Goal: Task Accomplishment & Management: Use online tool/utility

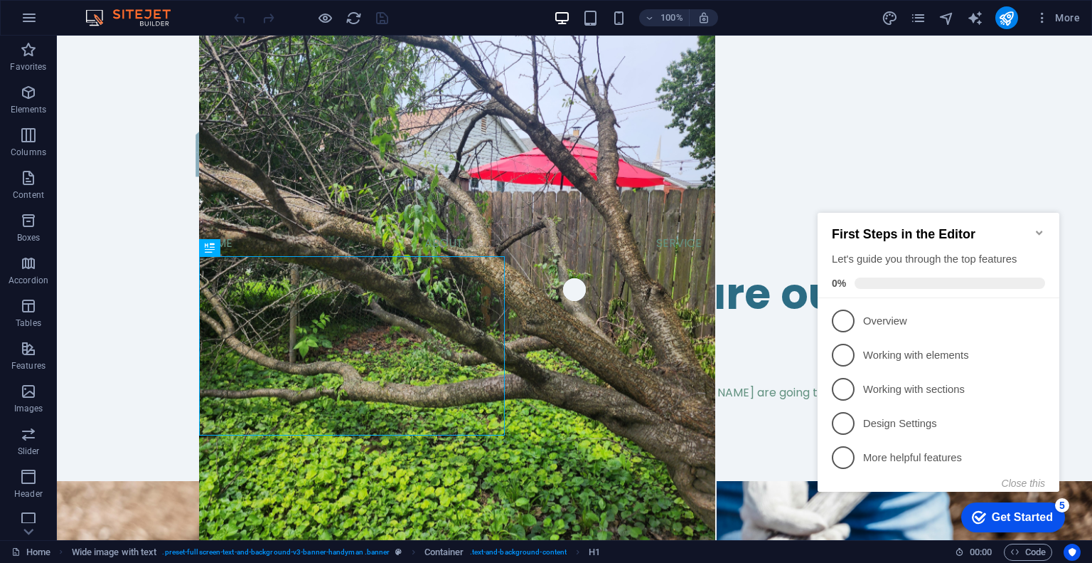
click at [1035, 227] on icon "Minimize checklist" at bounding box center [1039, 232] width 11 height 11
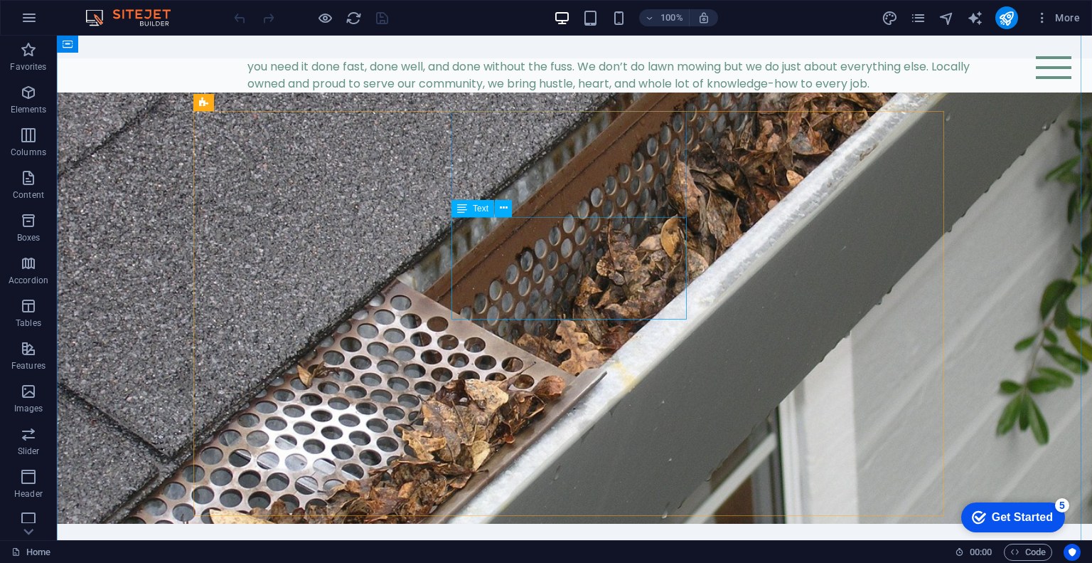
scroll to position [1159, 0]
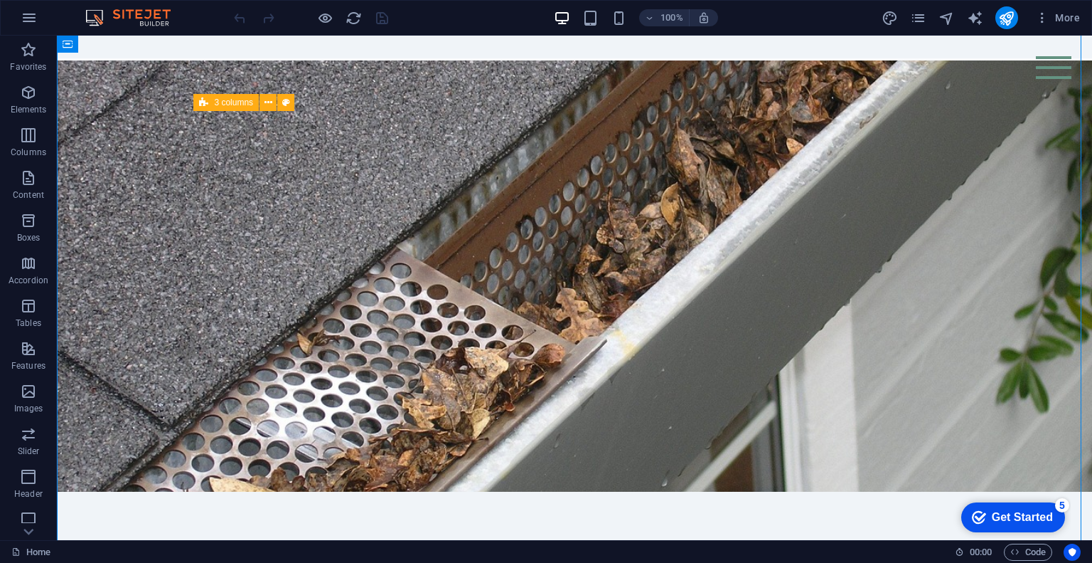
click at [213, 99] on div "3 columns" at bounding box center [225, 102] width 65 height 17
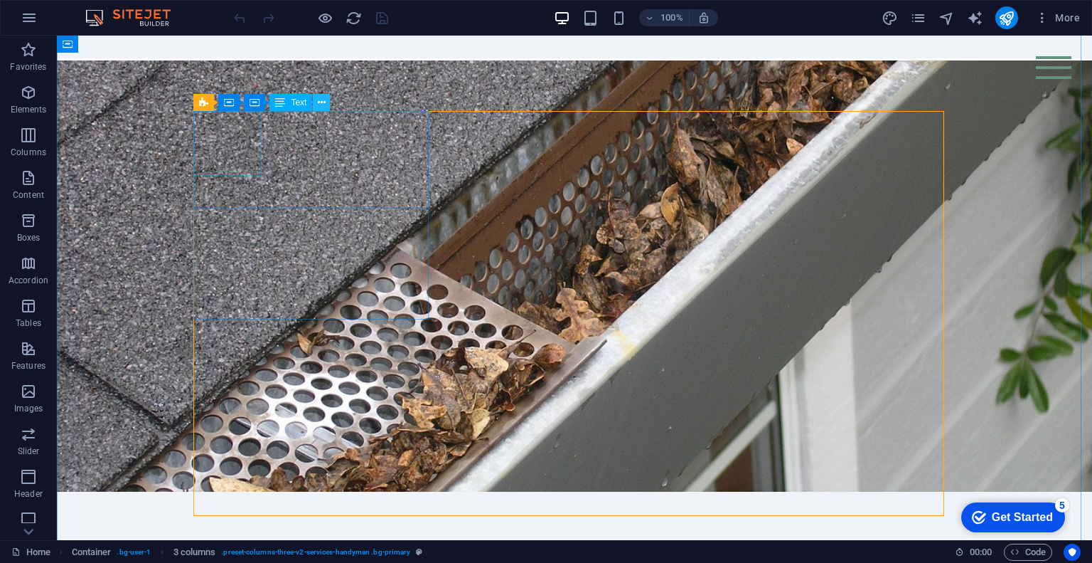
click at [321, 102] on icon at bounding box center [322, 102] width 8 height 15
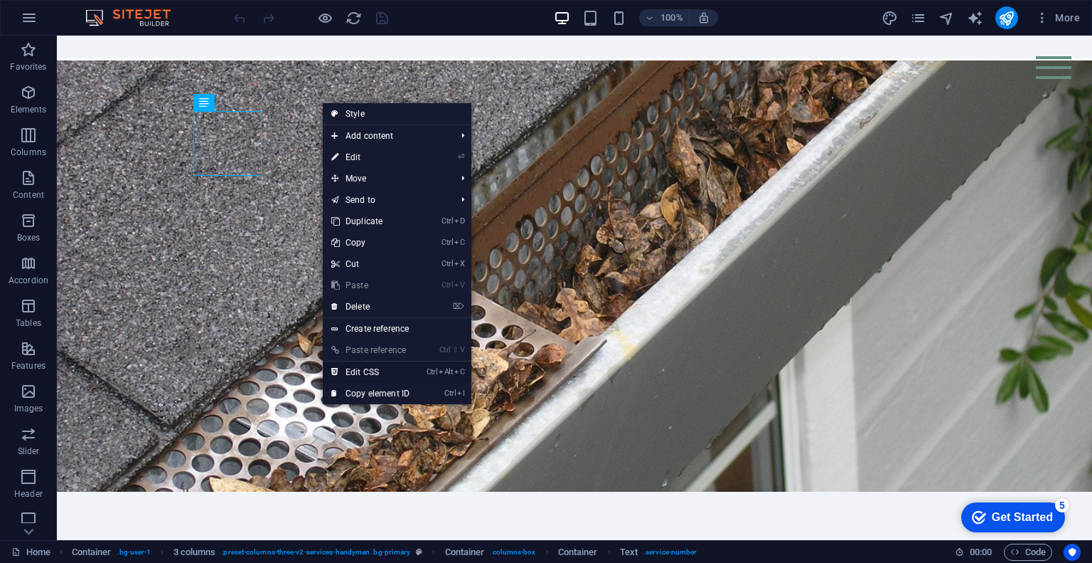
click at [373, 368] on link "Ctrl Alt C Edit CSS" at bounding box center [370, 371] width 95 height 21
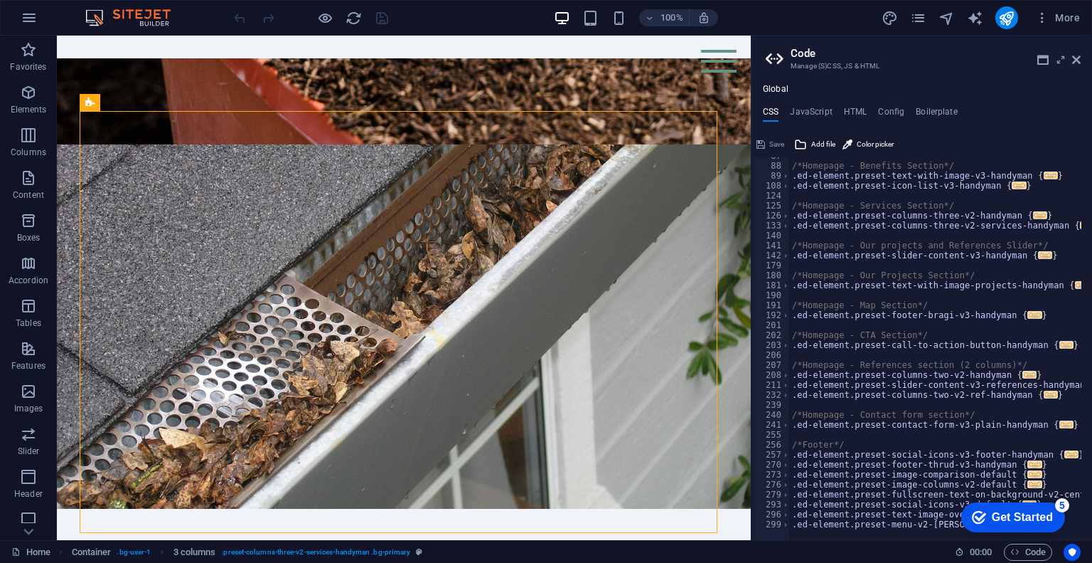
scroll to position [185, 0]
click at [1033, 214] on span "..." at bounding box center [1040, 215] width 14 height 8
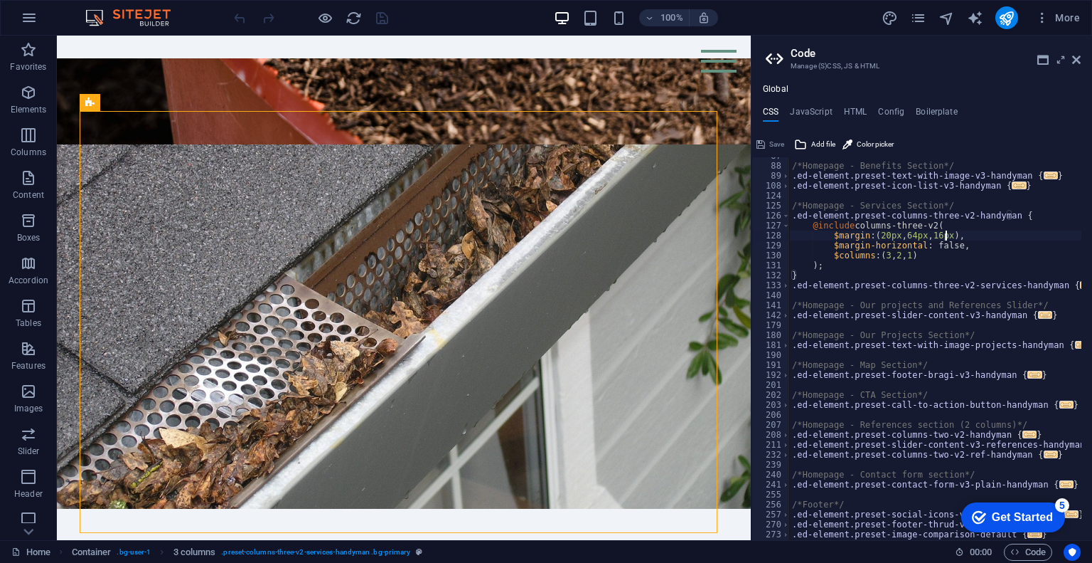
click at [947, 238] on div "/*Homepage - Benefits Section*/ .ed-element.preset-text-with-image-v3-handyman …" at bounding box center [959, 347] width 341 height 392
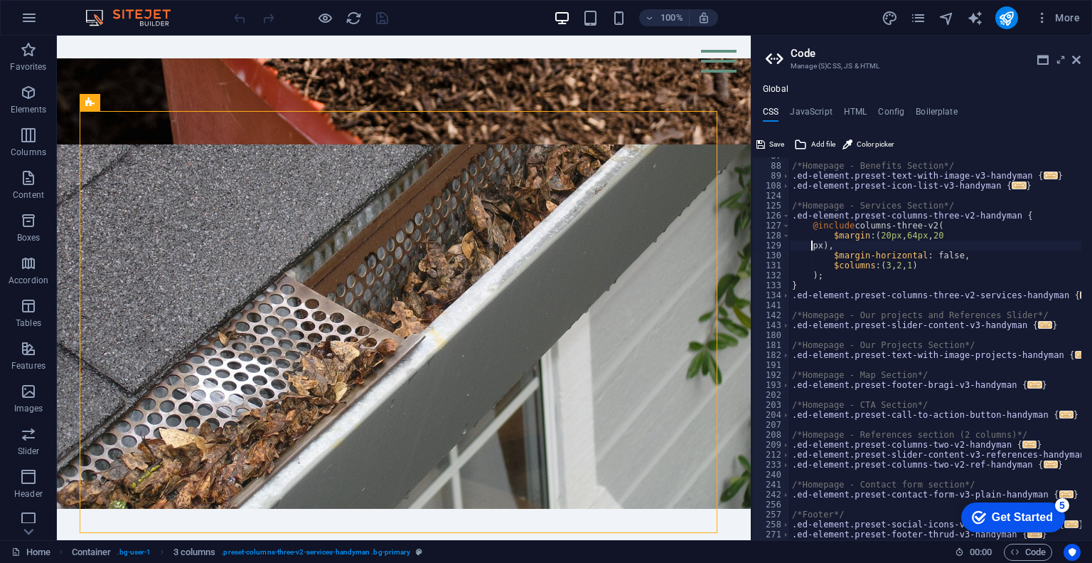
scroll to position [0, 1]
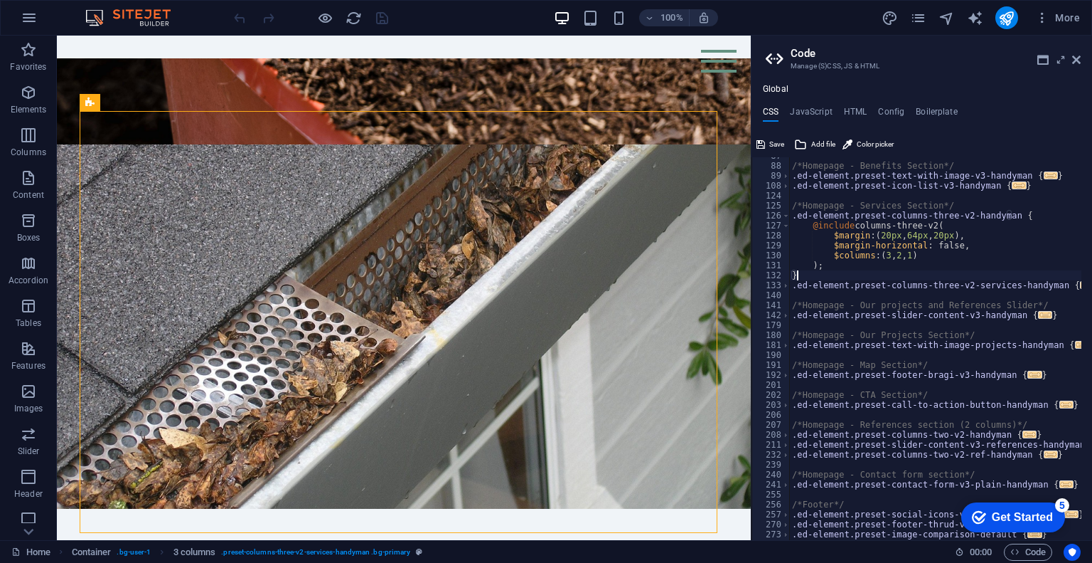
click at [937, 275] on div "/*Homepage - Benefits Section*/ .ed-element.preset-text-with-image-v3-handyman …" at bounding box center [959, 347] width 341 height 392
type textarea "}"
click at [1043, 61] on icon at bounding box center [1043, 59] width 11 height 11
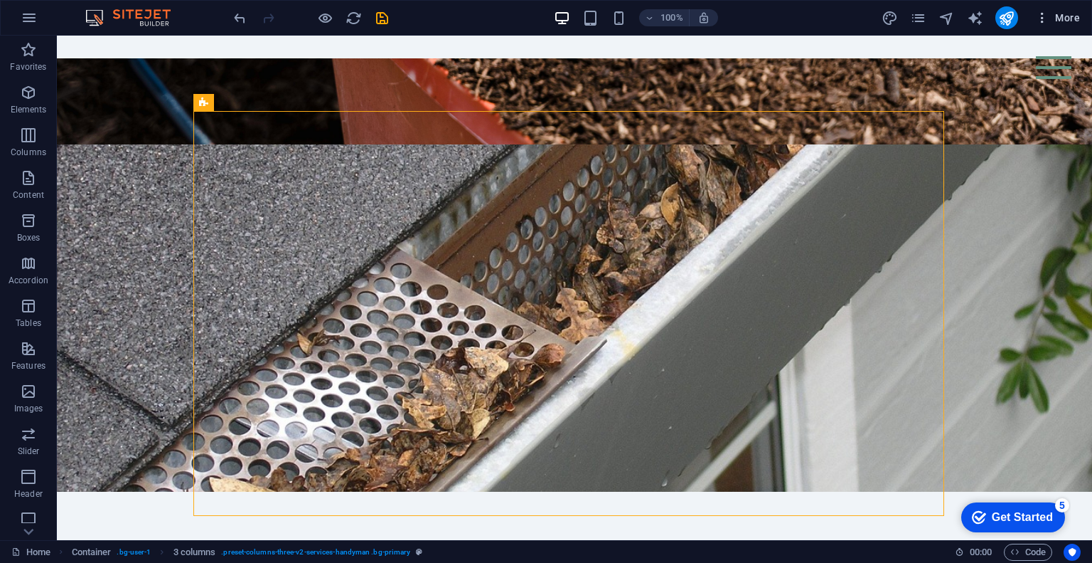
click at [1038, 21] on icon "button" at bounding box center [1042, 18] width 14 height 14
